Goal: Task Accomplishment & Management: Complete application form

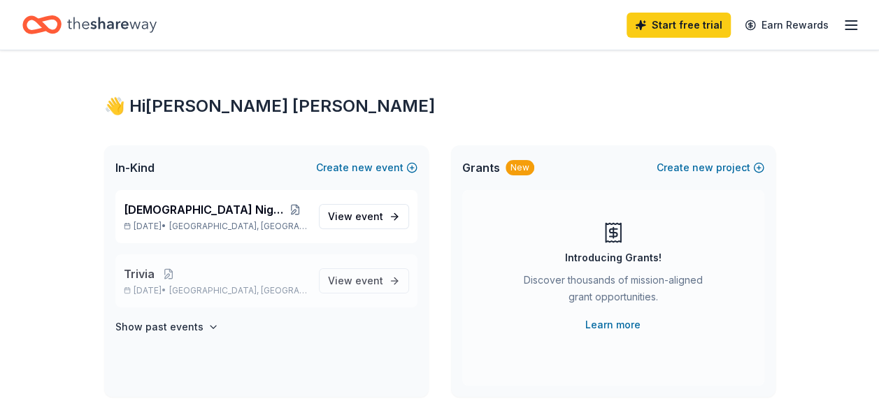
click at [227, 278] on p "Trivia" at bounding box center [216, 274] width 184 height 17
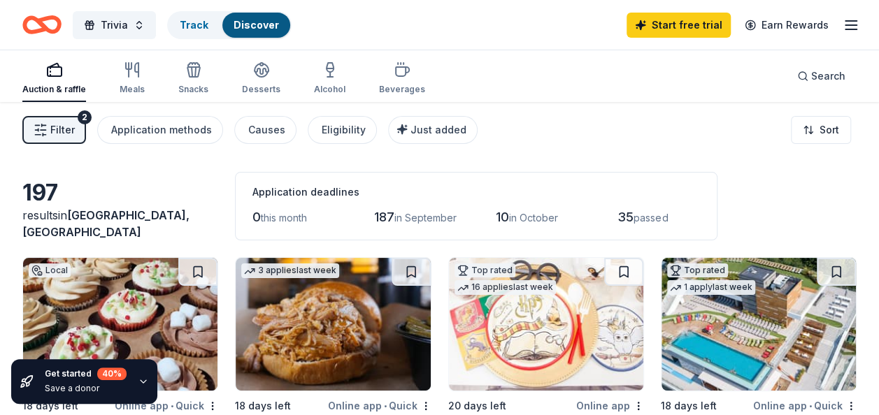
click at [625, 126] on div "Filter 2 Application methods Causes Eligibility Just added Sort" at bounding box center [439, 130] width 879 height 56
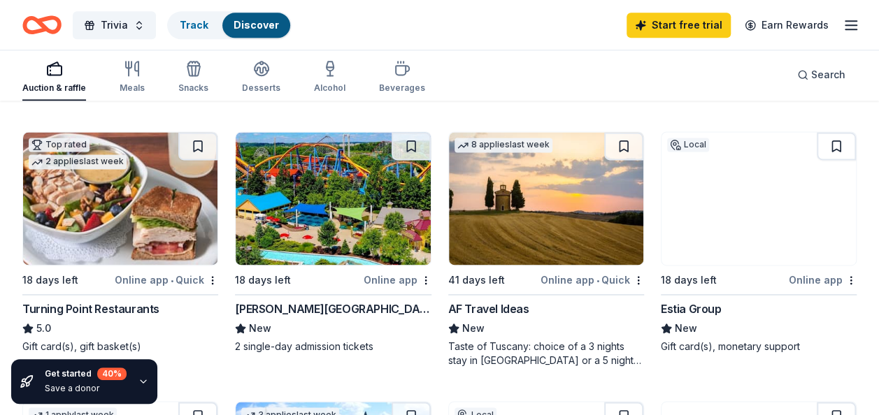
scroll to position [923, 0]
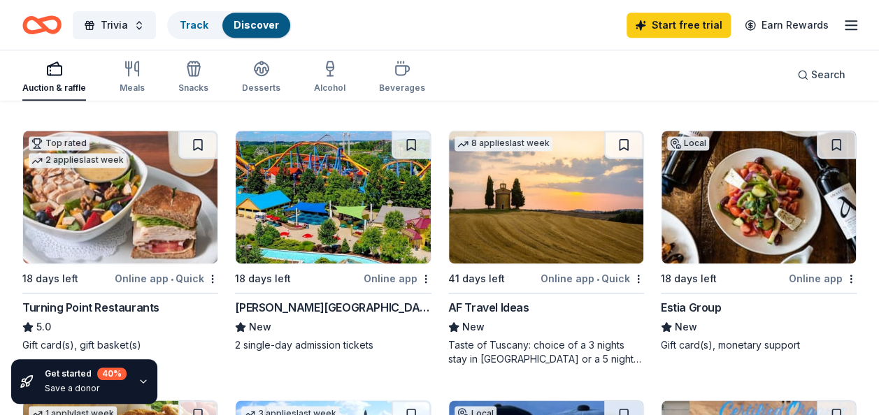
click at [701, 301] on div "Estia Group" at bounding box center [691, 307] width 61 height 17
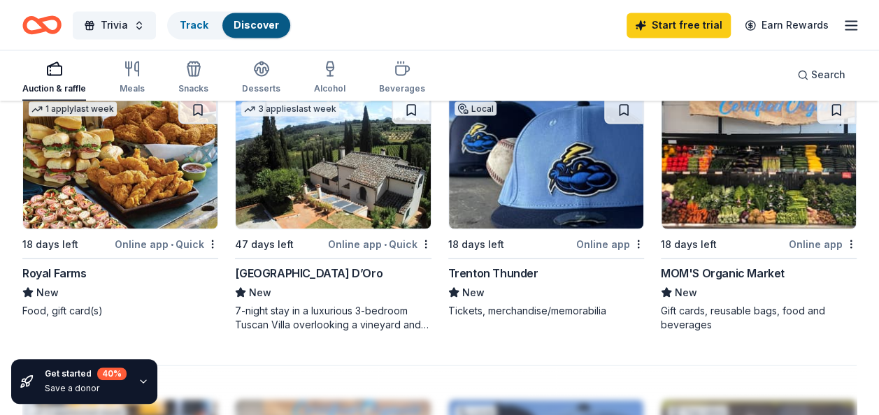
scroll to position [1230, 0]
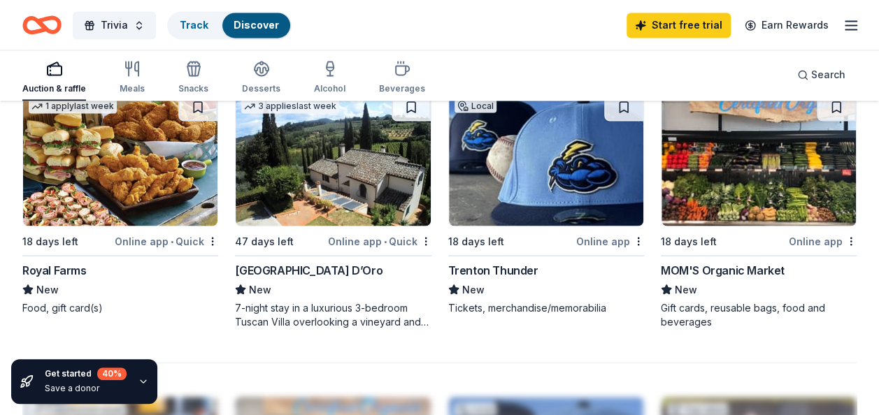
click at [310, 268] on div "[GEOGRAPHIC_DATA] D’Oro" at bounding box center [308, 269] width 147 height 17
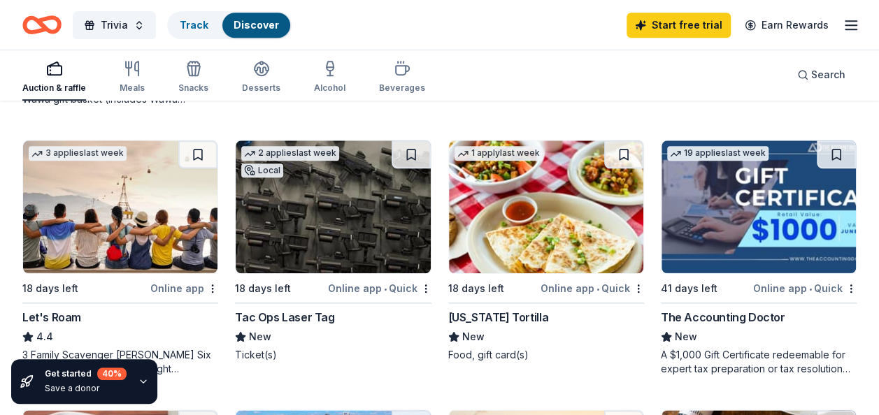
scroll to position [643, 0]
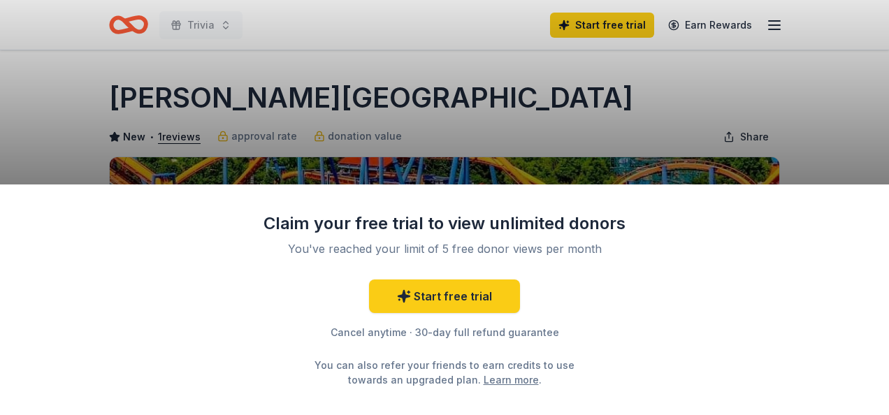
click at [835, 103] on div "Claim your free trial to view unlimited donors You've reached your limit of 5 f…" at bounding box center [444, 207] width 889 height 415
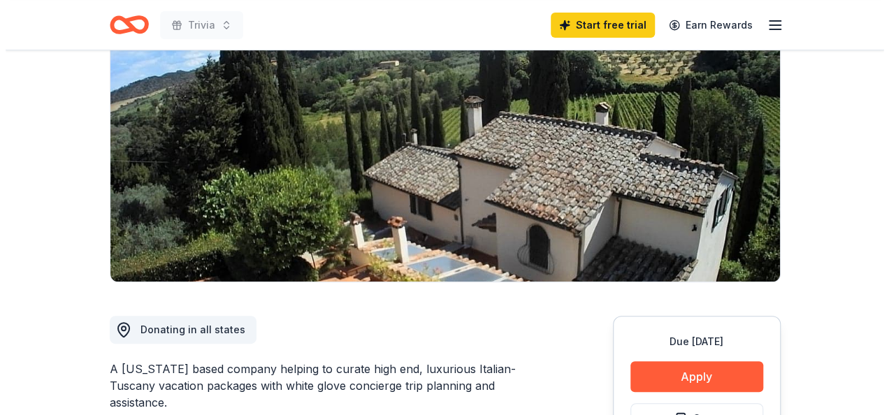
scroll to position [185, 0]
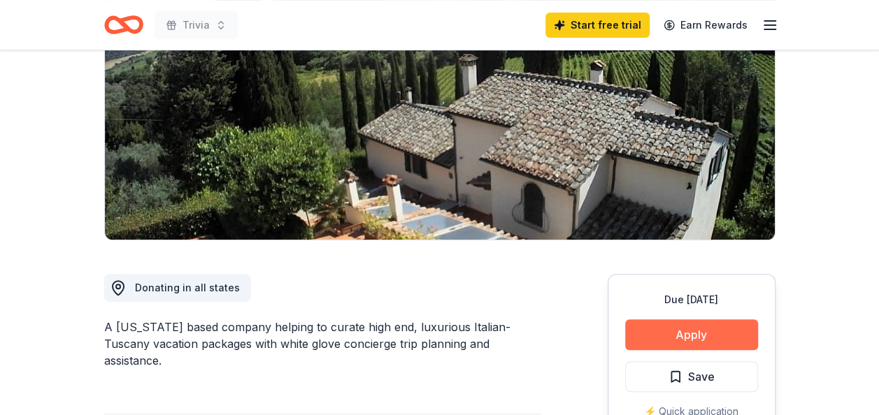
click at [706, 334] on button "Apply" at bounding box center [691, 334] width 133 height 31
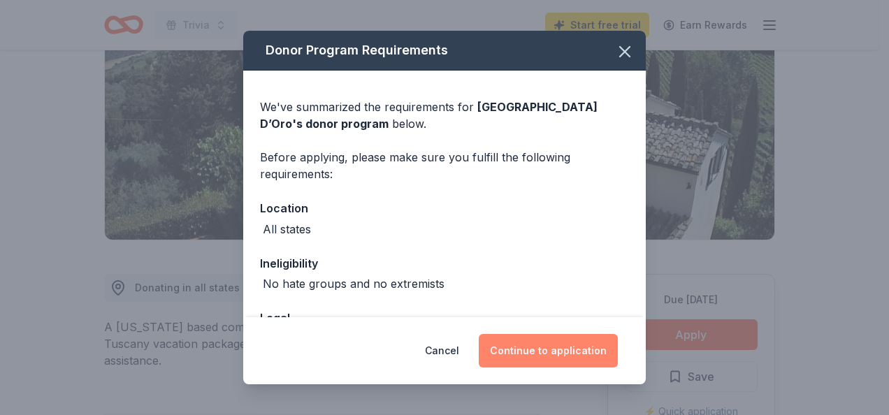
click at [560, 356] on button "Continue to application" at bounding box center [548, 351] width 139 height 34
